Goal: Information Seeking & Learning: Learn about a topic

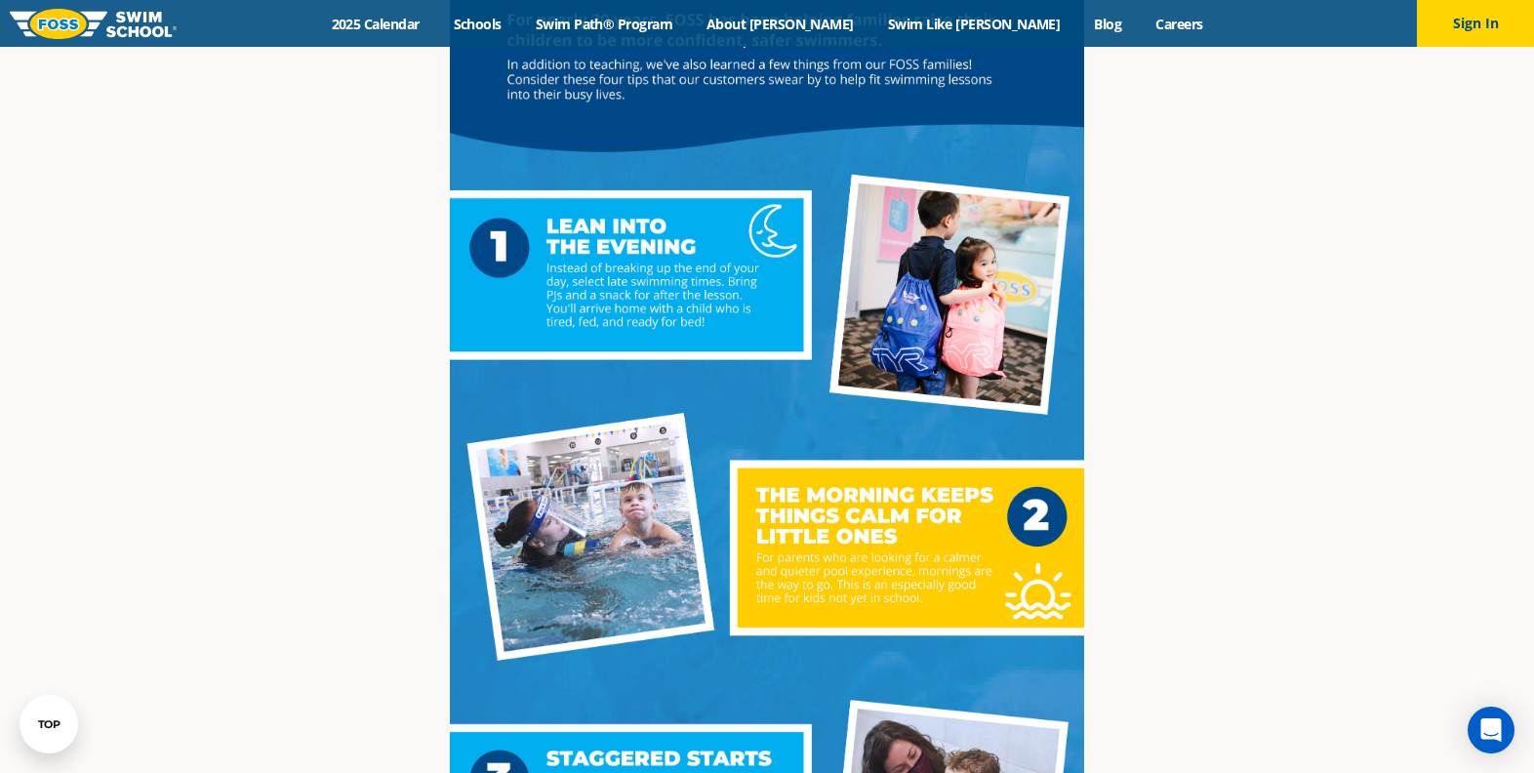
scroll to position [558, 0]
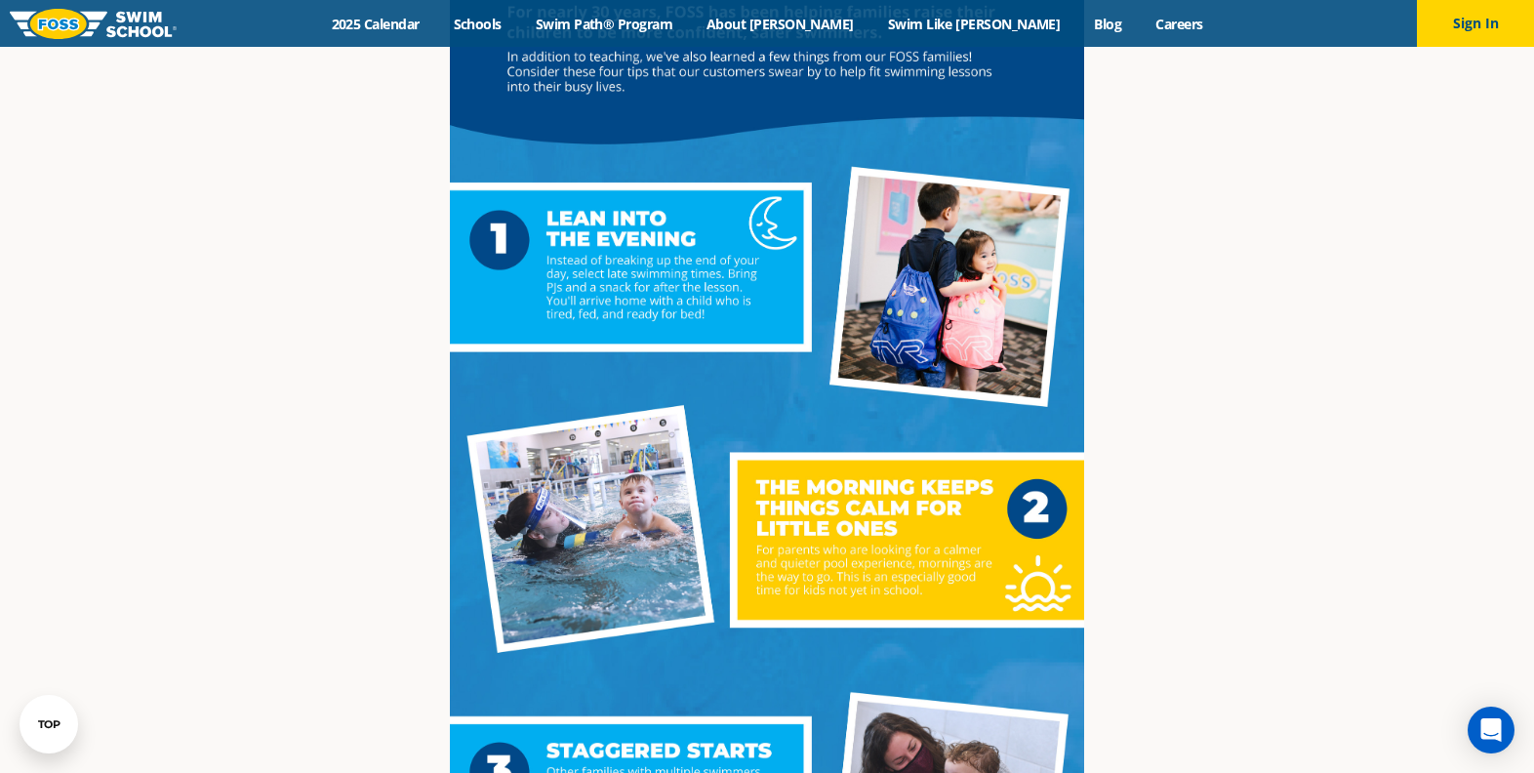
click at [298, 554] on article "4 Tips for Scheduling Swimming Lessons By Foss Swim School , February 21, 2021" at bounding box center [767, 541] width 1152 height 1968
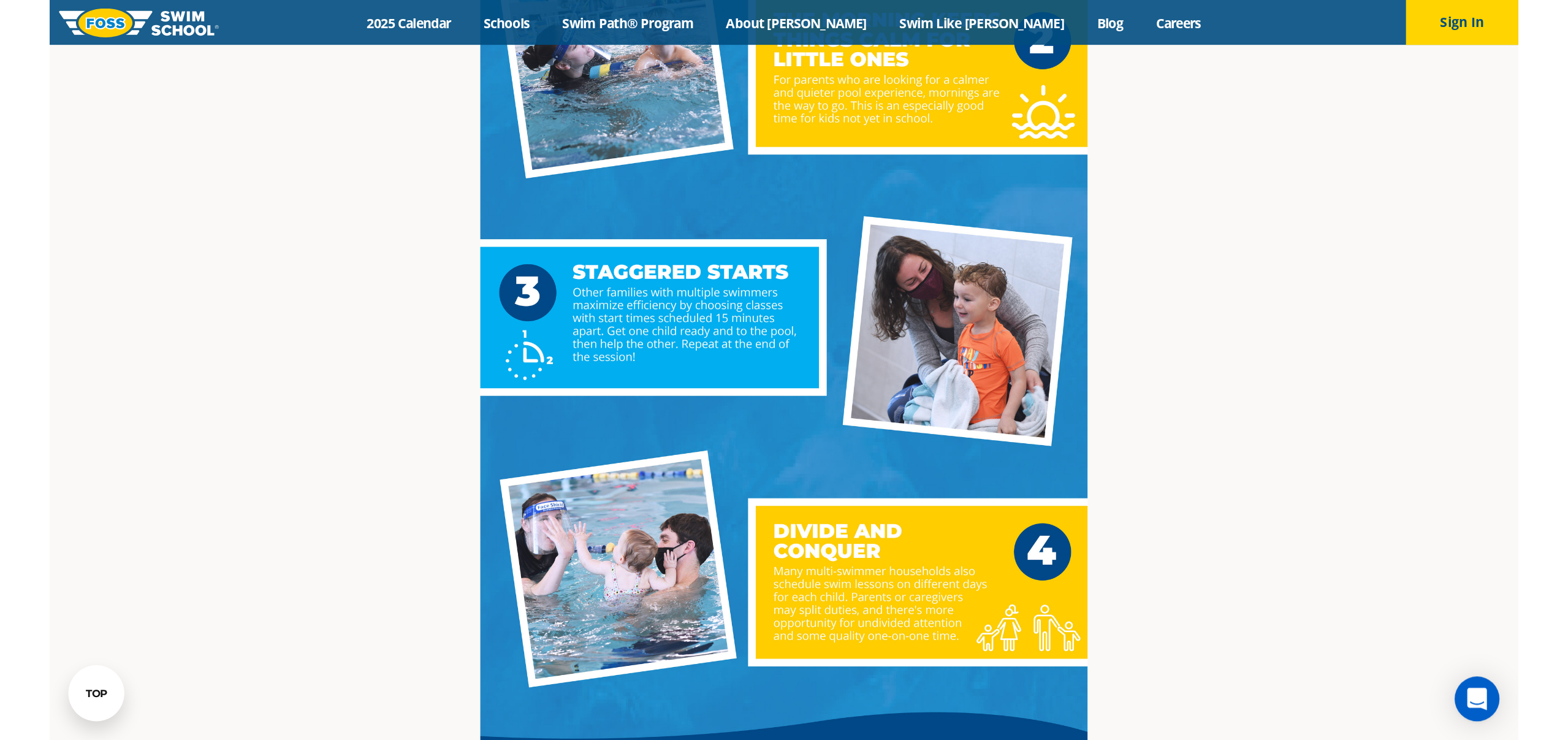
scroll to position [646, 0]
